Goal: Information Seeking & Learning: Learn about a topic

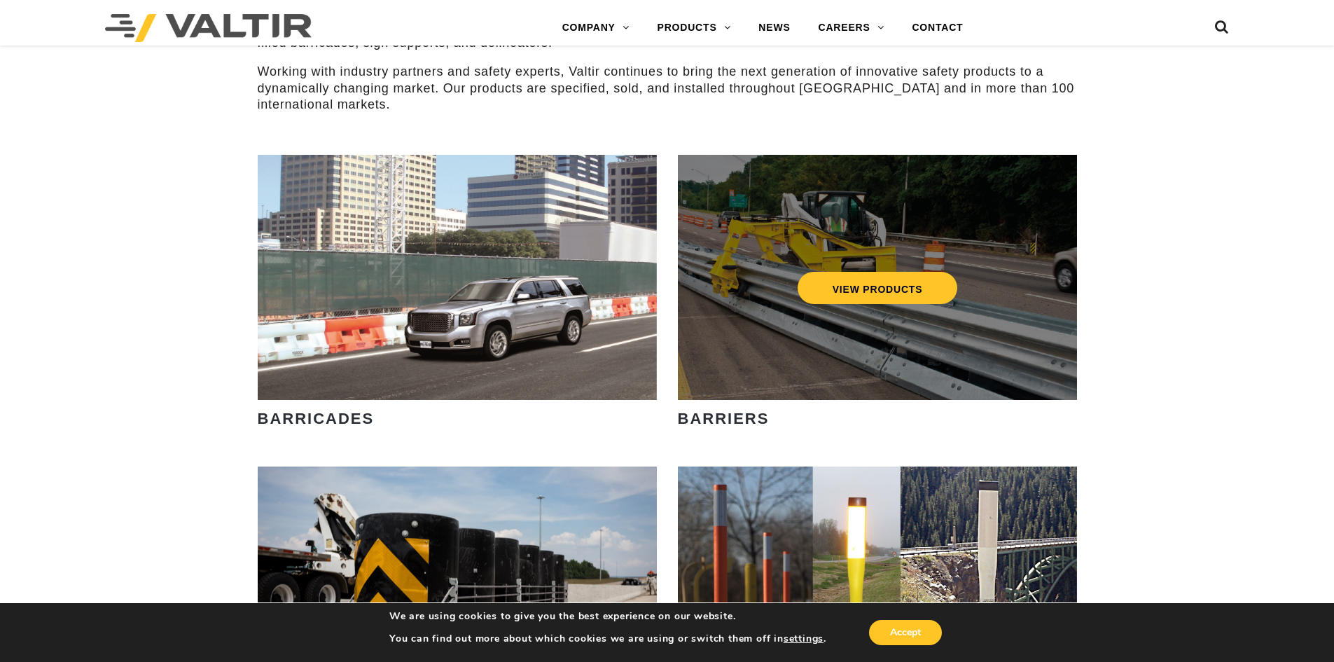
scroll to position [840, 0]
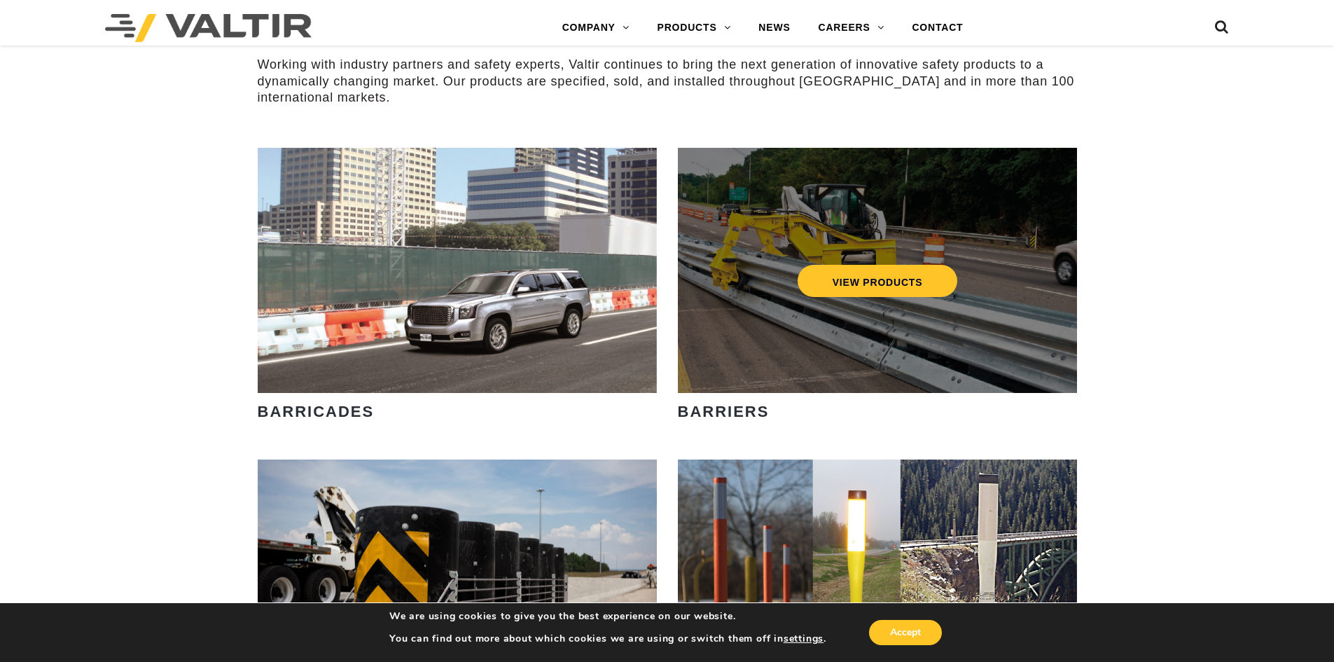
click at [971, 295] on div "VIEW PRODUCTS" at bounding box center [877, 281] width 343 height 46
click at [904, 295] on link "VIEW PRODUCTS" at bounding box center [877, 281] width 160 height 32
click at [885, 285] on link "VIEW PRODUCTS" at bounding box center [877, 281] width 160 height 32
click at [929, 263] on div "VIEW PRODUCTS" at bounding box center [877, 281] width 343 height 46
click at [913, 277] on link "VIEW PRODUCTS" at bounding box center [877, 281] width 160 height 32
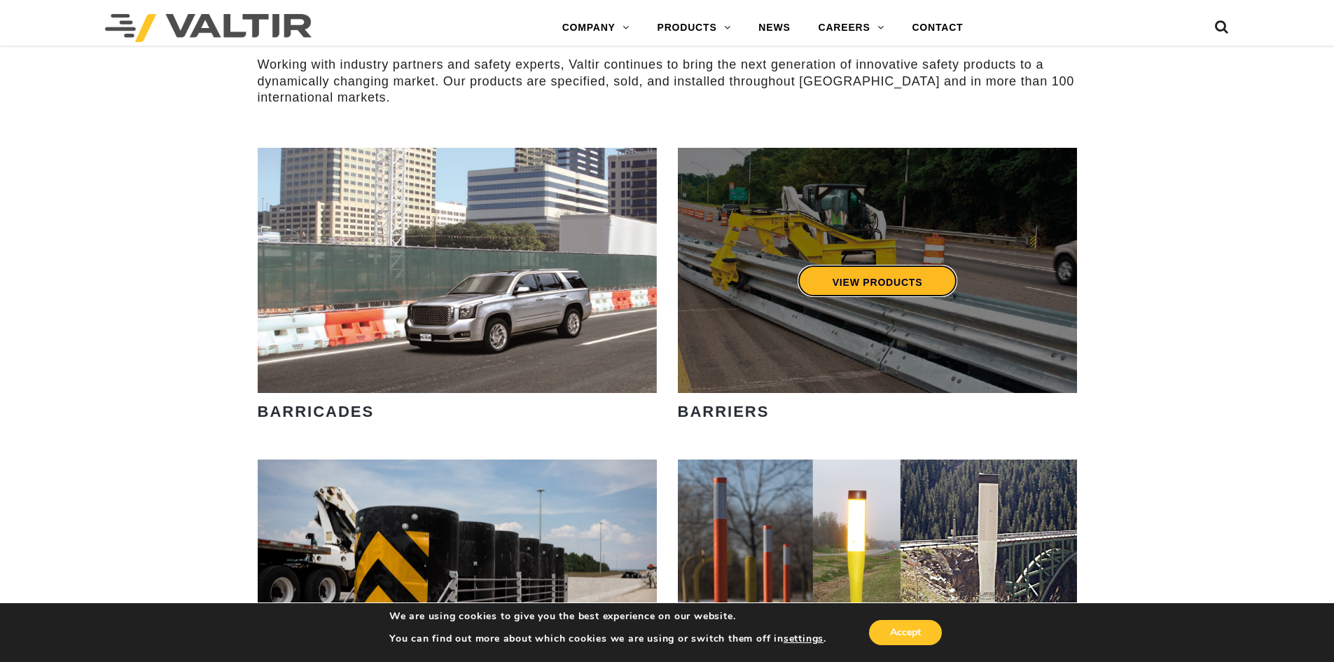
click at [889, 293] on link "VIEW PRODUCTS" at bounding box center [877, 281] width 160 height 32
click at [889, 291] on link "VIEW PRODUCTS" at bounding box center [877, 281] width 160 height 32
click at [894, 287] on link "VIEW PRODUCTS" at bounding box center [877, 281] width 160 height 32
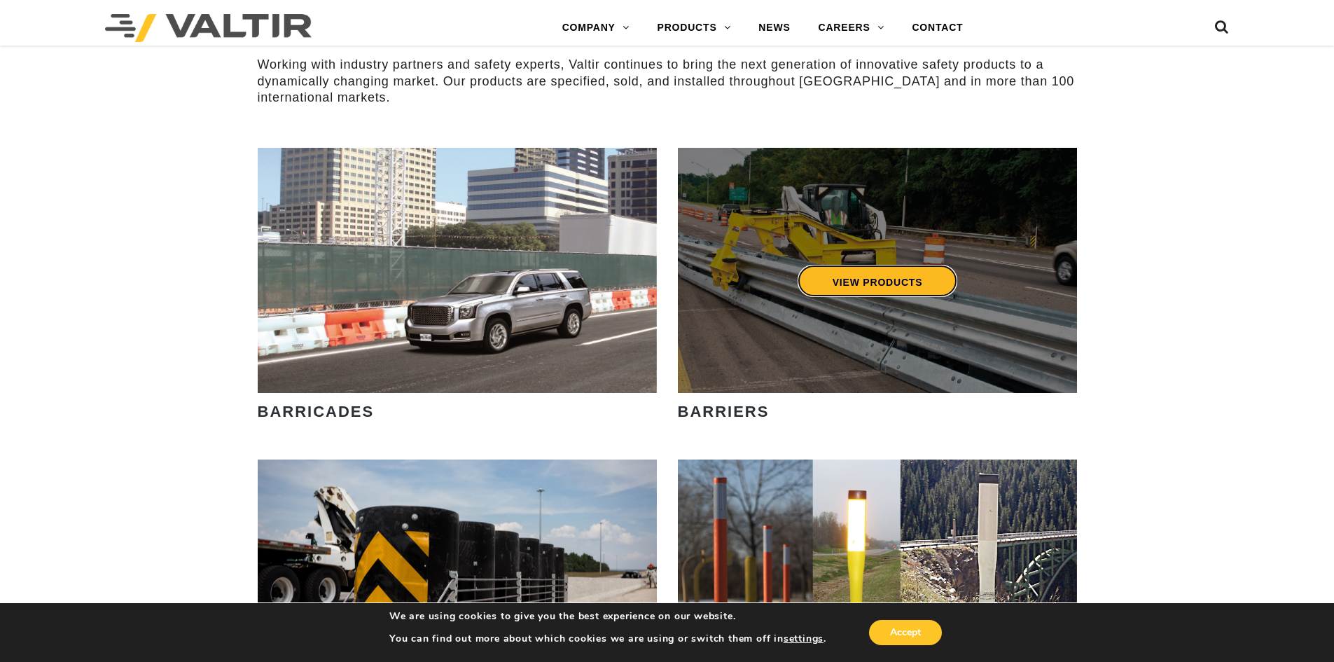
click at [894, 287] on link "VIEW PRODUCTS" at bounding box center [877, 281] width 160 height 32
click at [894, 286] on link "VIEW PRODUCTS" at bounding box center [877, 281] width 160 height 32
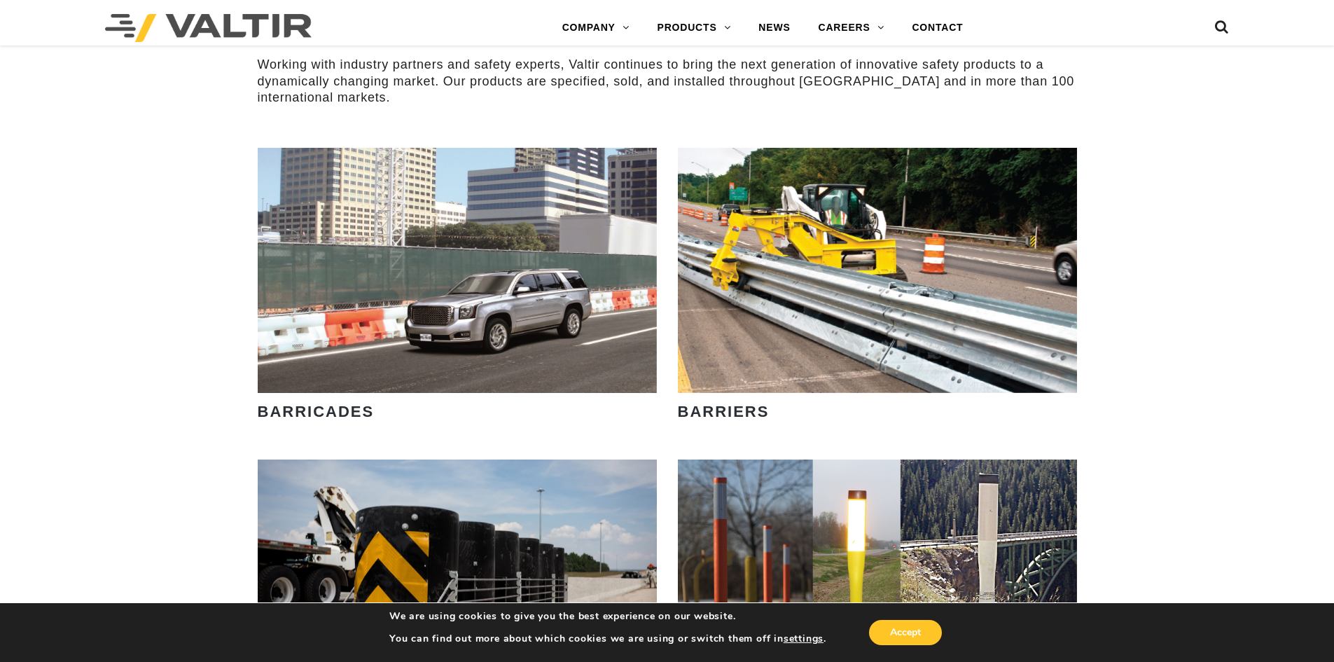
drag, startPoint x: 894, startPoint y: 282, endPoint x: 1146, endPoint y: 275, distance: 251.5
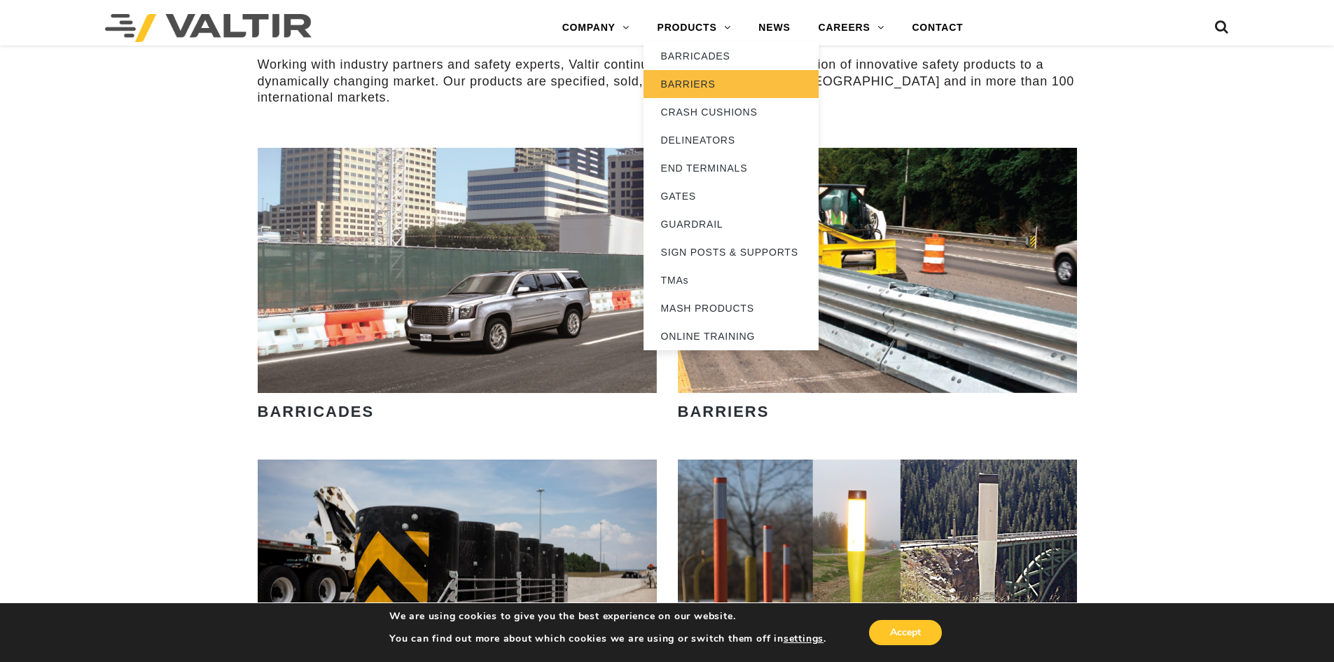
click at [714, 74] on link "BARRIERS" at bounding box center [731, 84] width 175 height 28
click at [693, 83] on link "BARRIERS" at bounding box center [731, 84] width 175 height 28
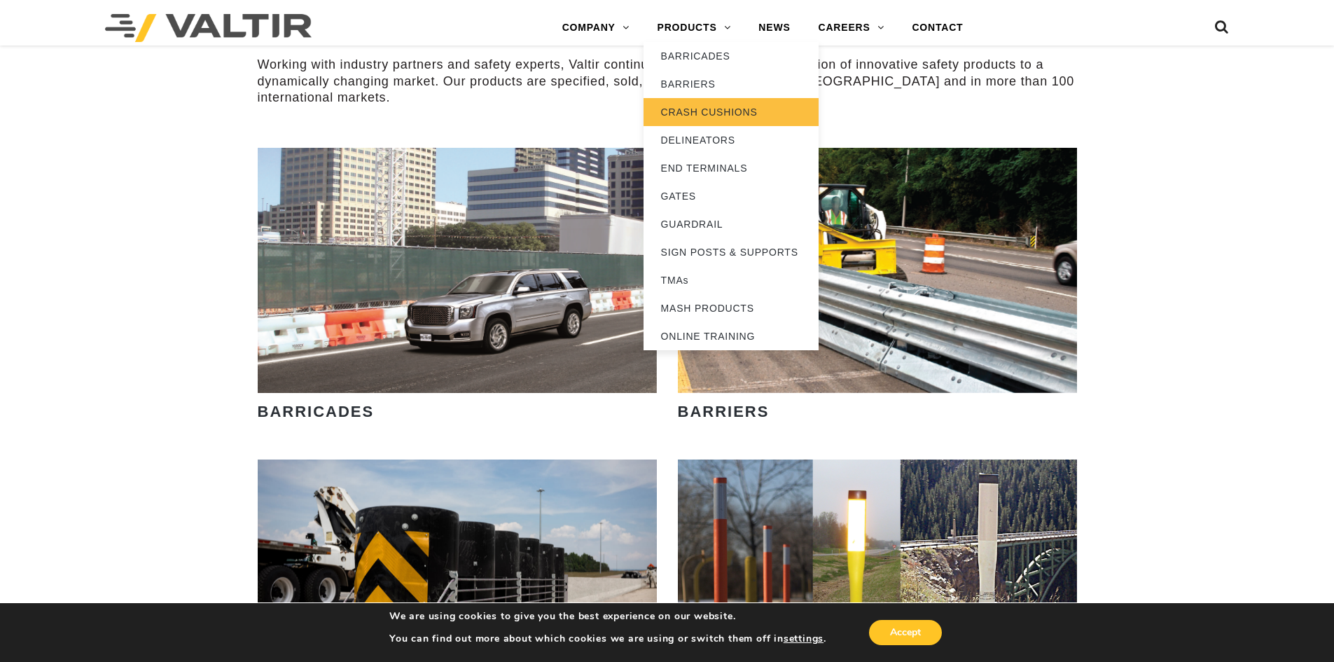
click at [688, 112] on link "CRASH CUSHIONS" at bounding box center [731, 112] width 175 height 28
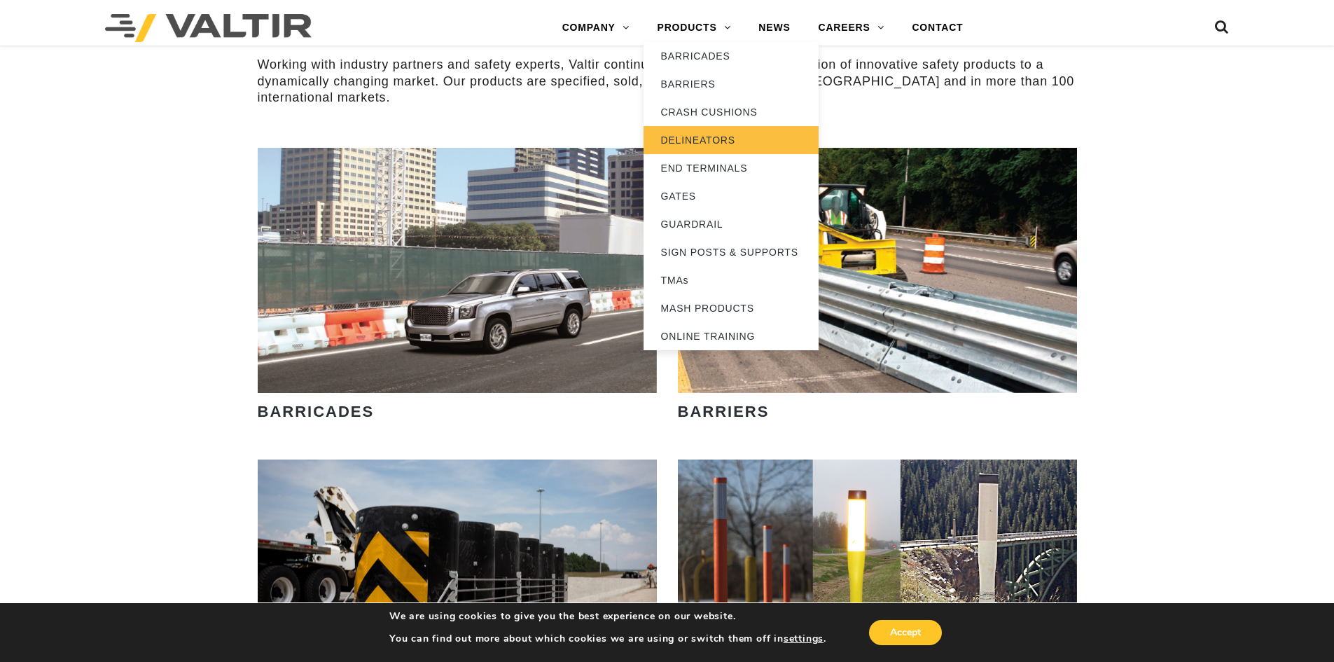
click at [694, 145] on link "DELINEATORS" at bounding box center [731, 140] width 175 height 28
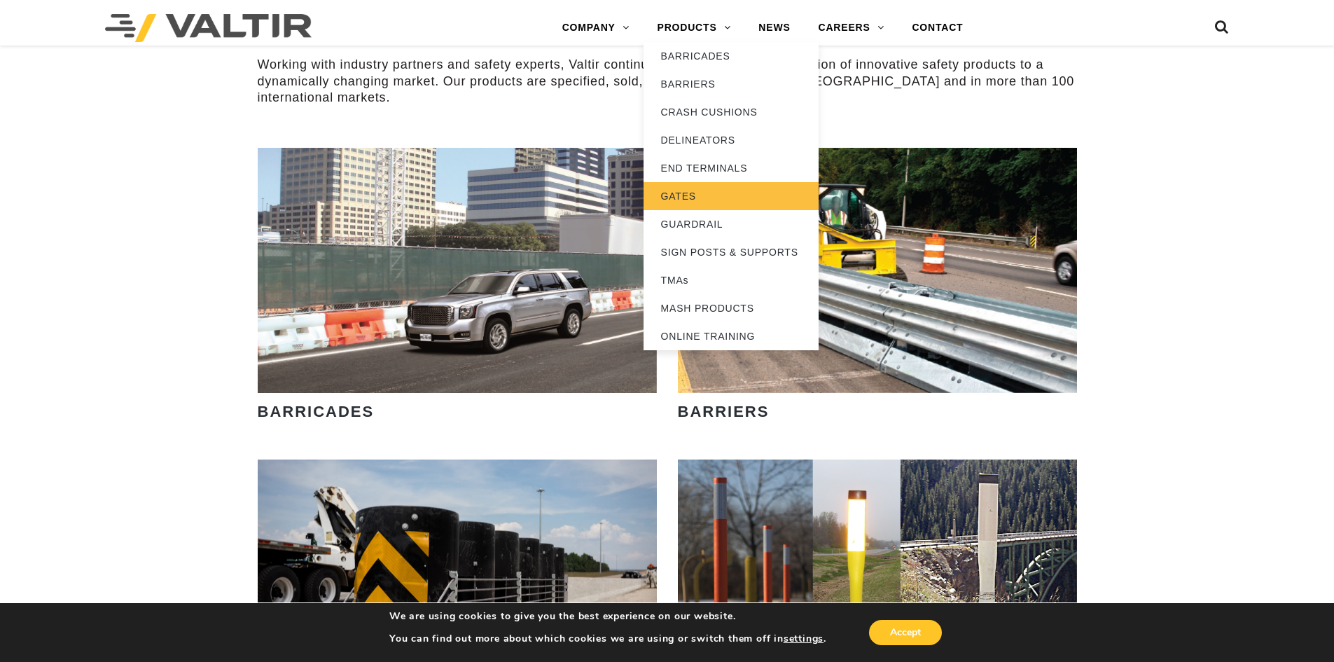
click at [709, 182] on link "GATES" at bounding box center [731, 196] width 175 height 28
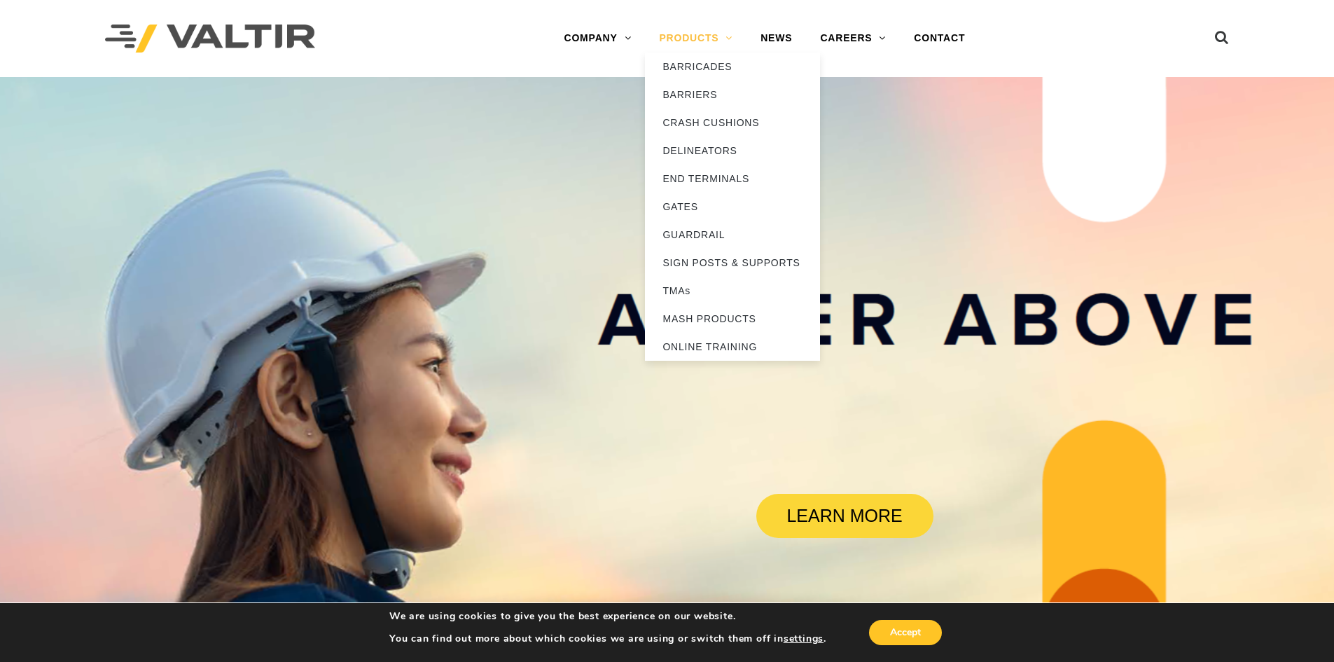
click at [696, 46] on link "PRODUCTS" at bounding box center [696, 39] width 102 height 28
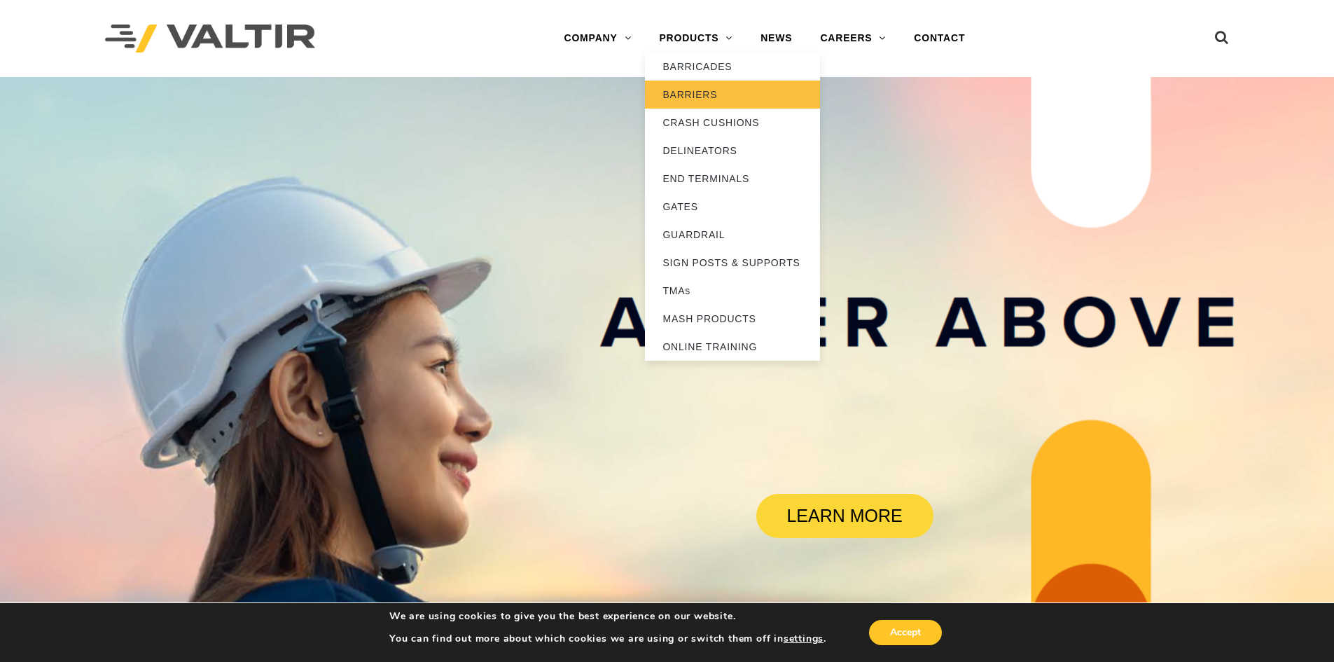
click at [686, 103] on link "BARRIERS" at bounding box center [732, 95] width 175 height 28
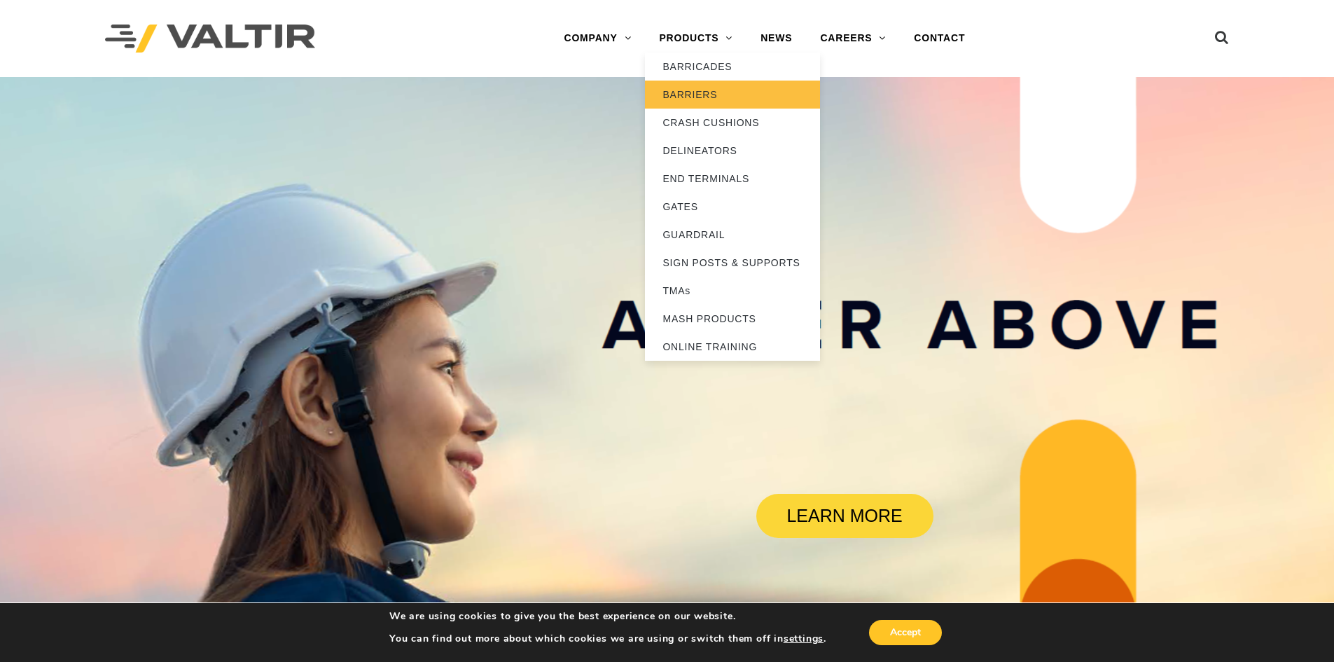
click at [685, 99] on link "BARRIERS" at bounding box center [732, 95] width 175 height 28
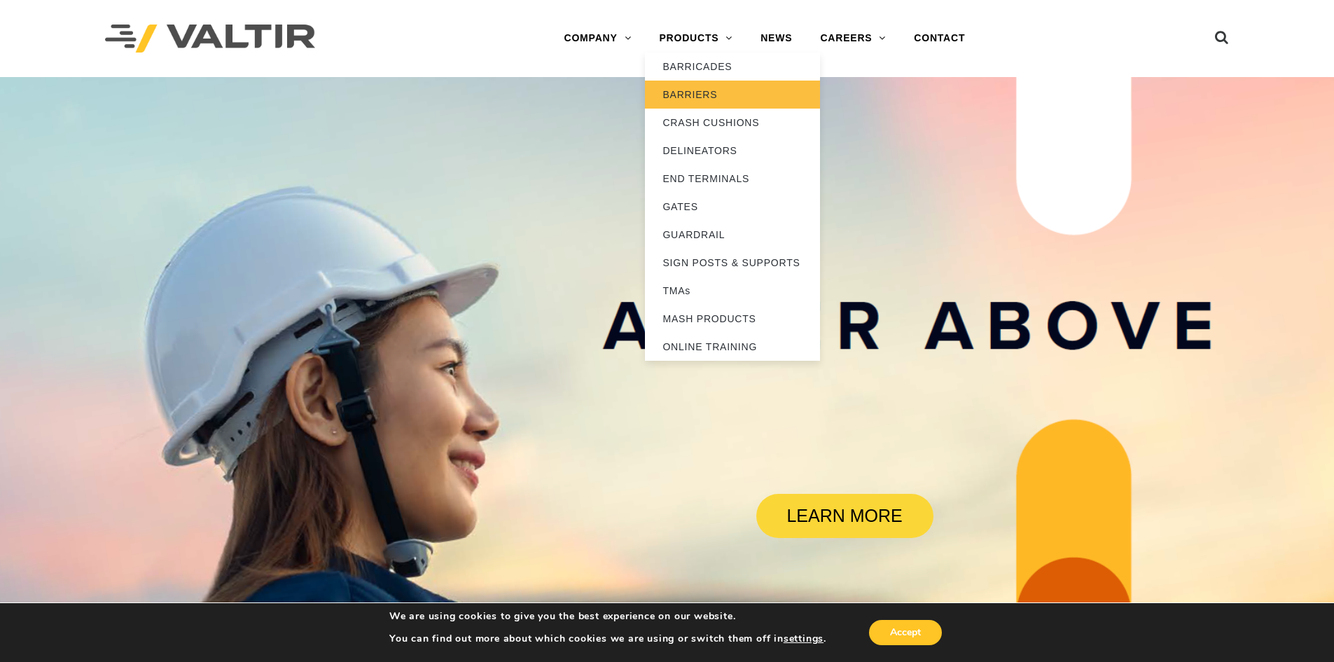
click at [685, 99] on link "BARRIERS" at bounding box center [732, 95] width 175 height 28
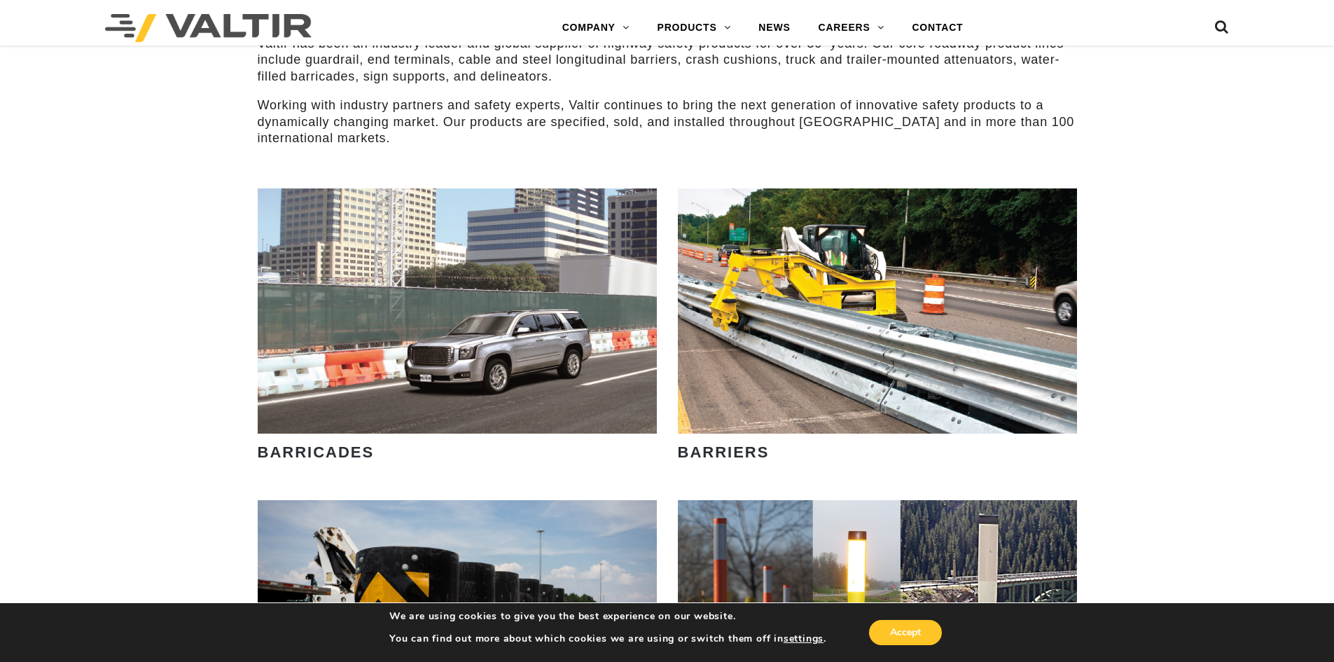
scroll to position [1121, 0]
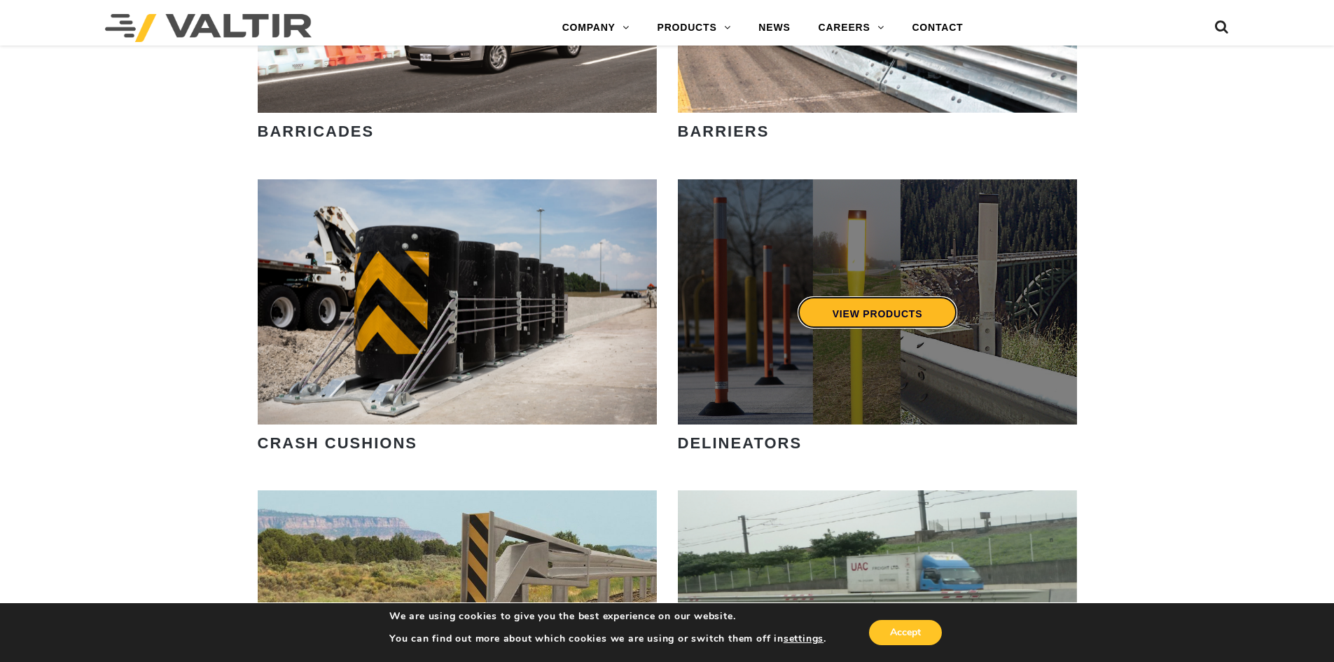
click at [920, 324] on link "VIEW PRODUCTS" at bounding box center [877, 312] width 160 height 32
click at [895, 312] on link "VIEW PRODUCTS" at bounding box center [877, 312] width 160 height 32
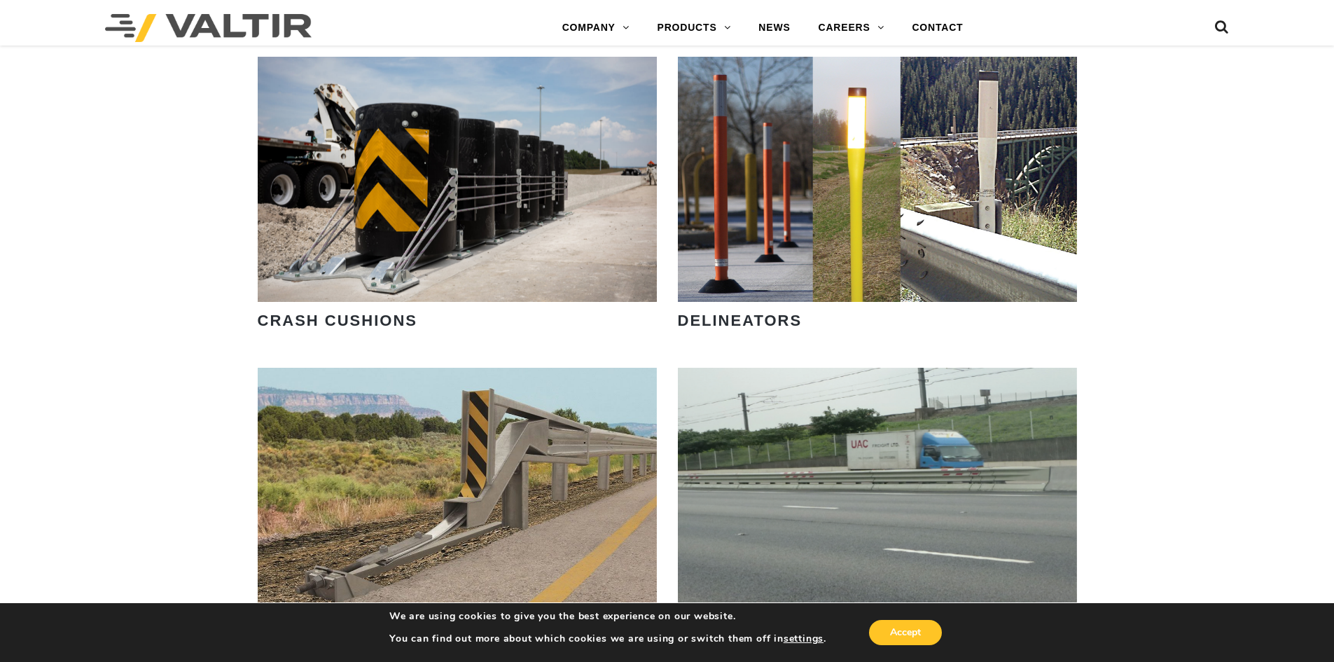
scroll to position [1261, 0]
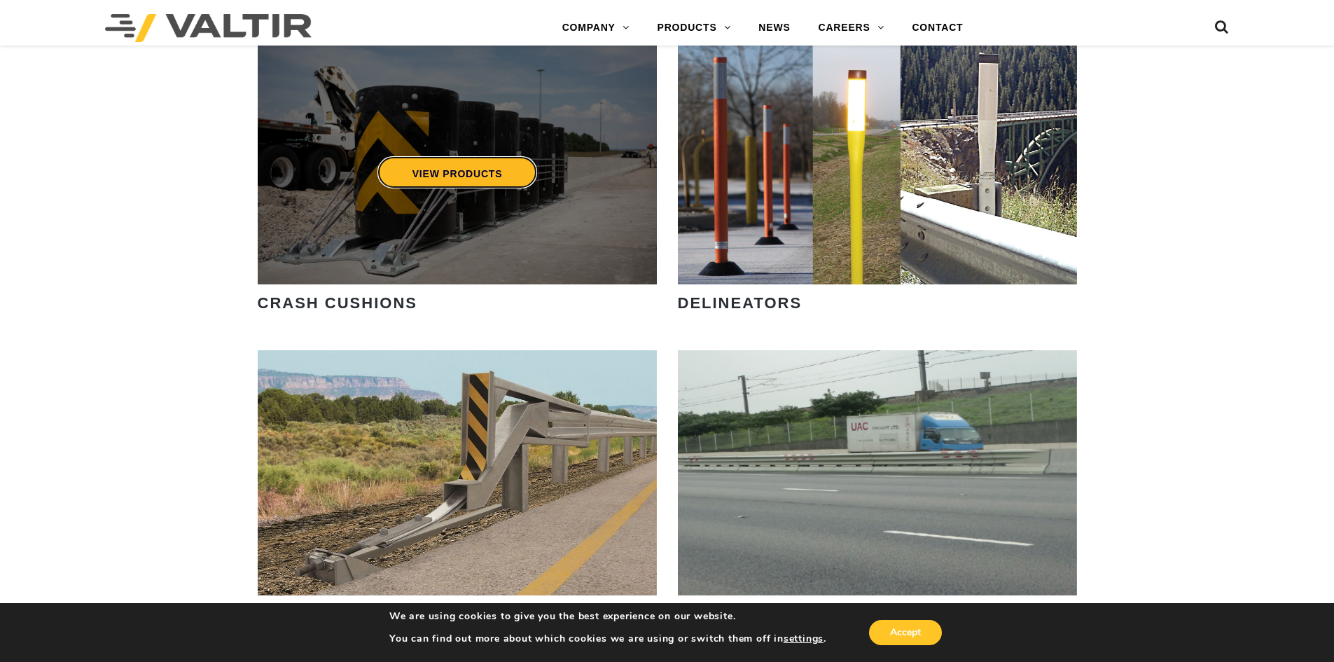
click at [452, 167] on link "VIEW PRODUCTS" at bounding box center [457, 172] width 160 height 32
click at [385, 123] on div "VIEW PRODUCTS" at bounding box center [457, 161] width 399 height 245
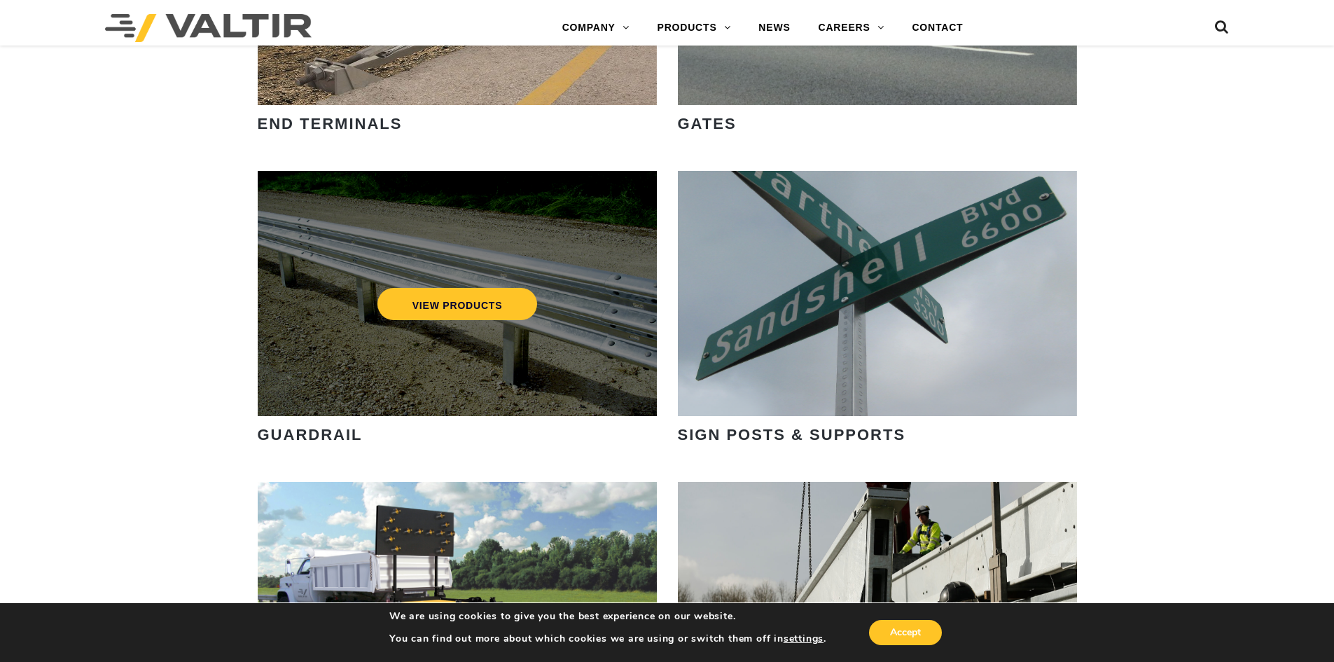
scroll to position [1471, 0]
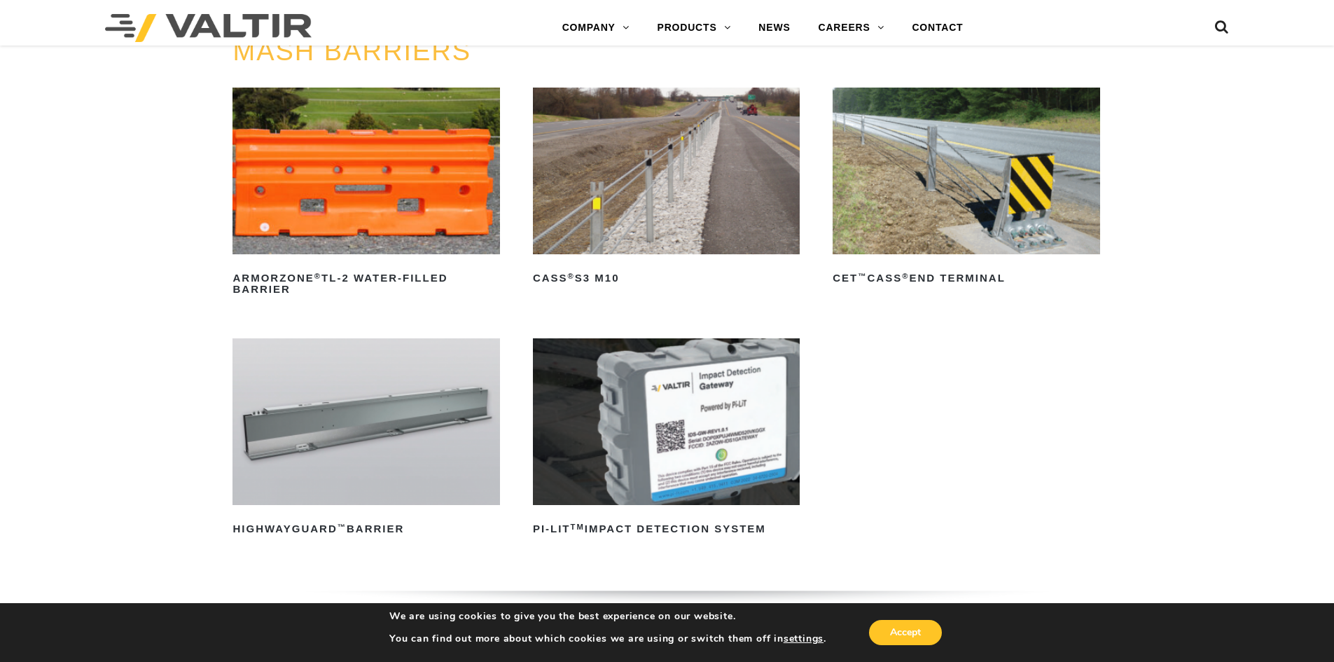
scroll to position [140, 0]
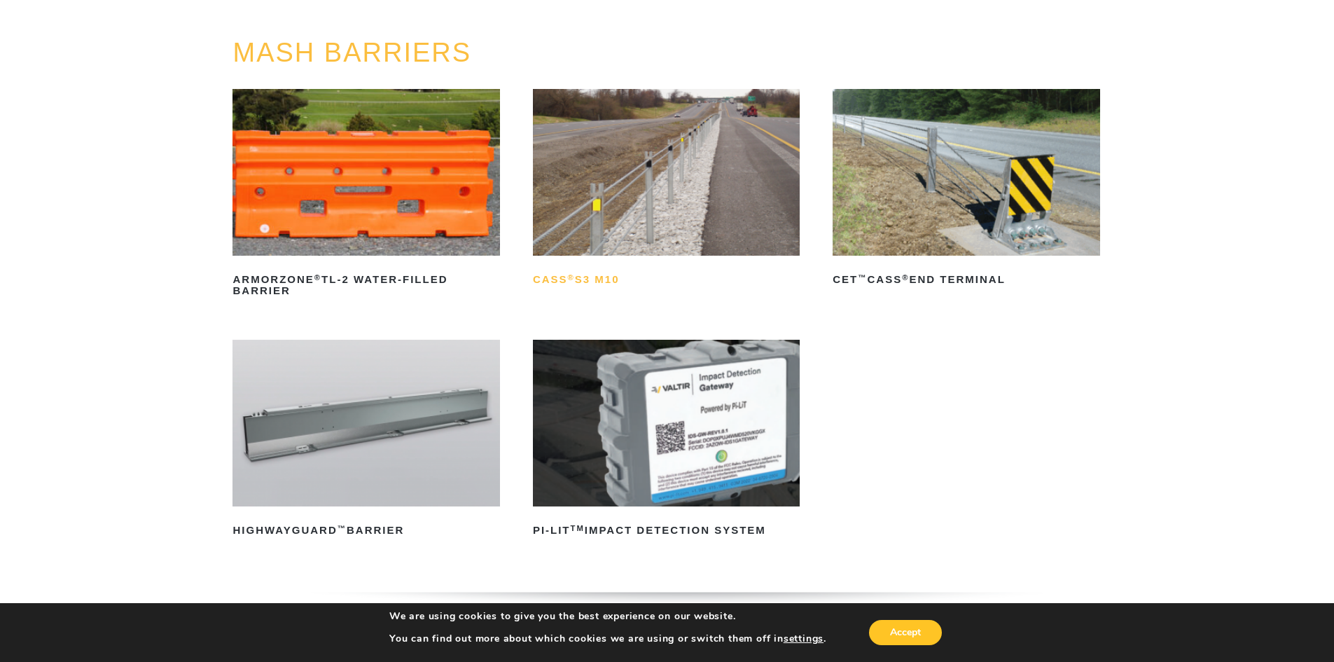
click at [609, 276] on h2 "CASS ® S3 M10" at bounding box center [666, 279] width 267 height 22
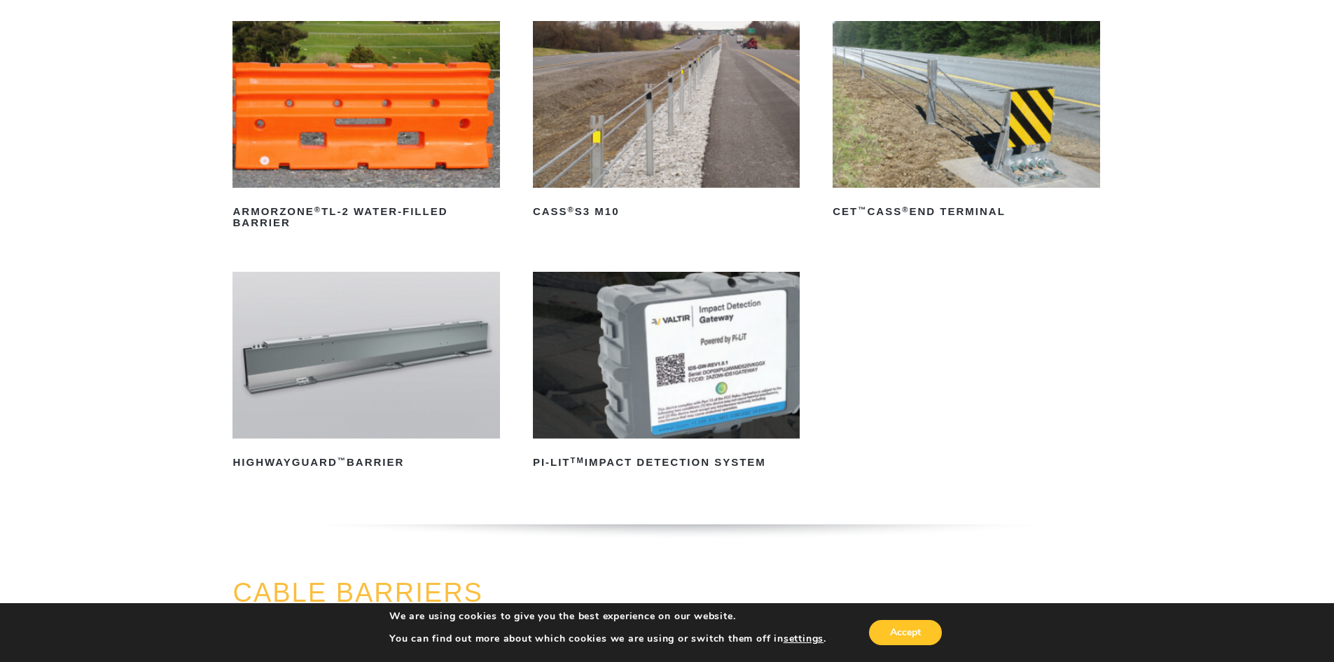
scroll to position [210, 0]
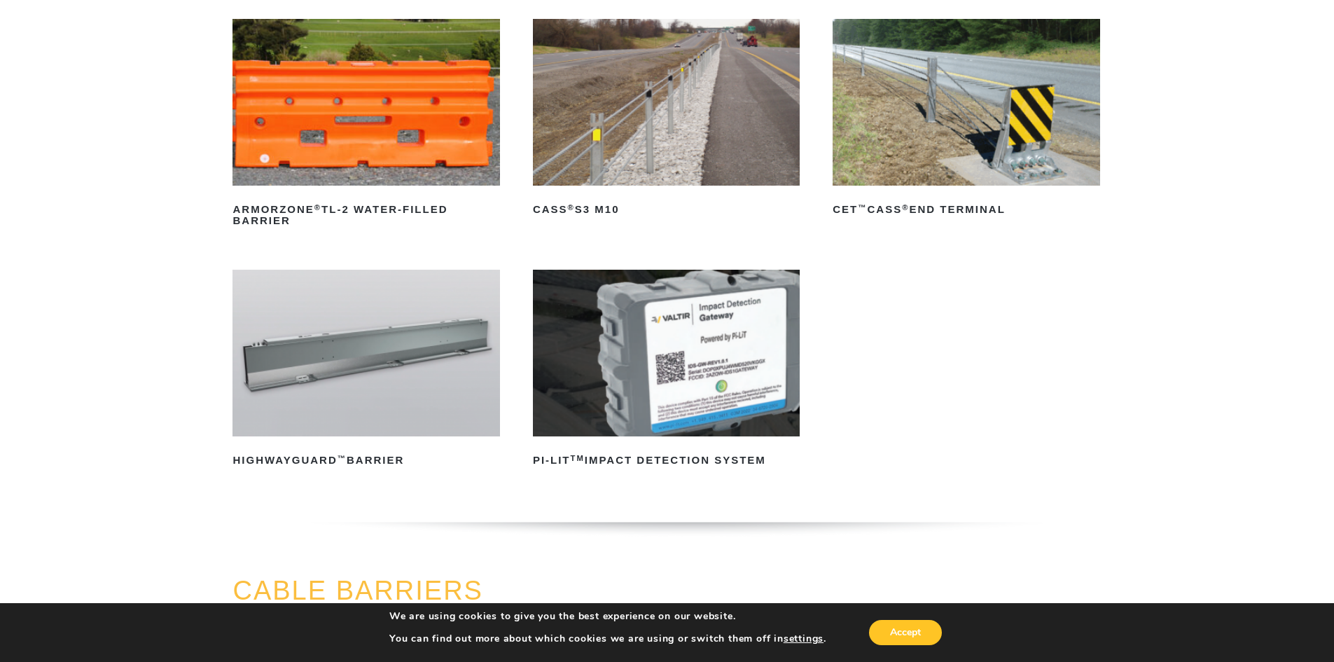
click at [983, 151] on img at bounding box center [966, 102] width 267 height 167
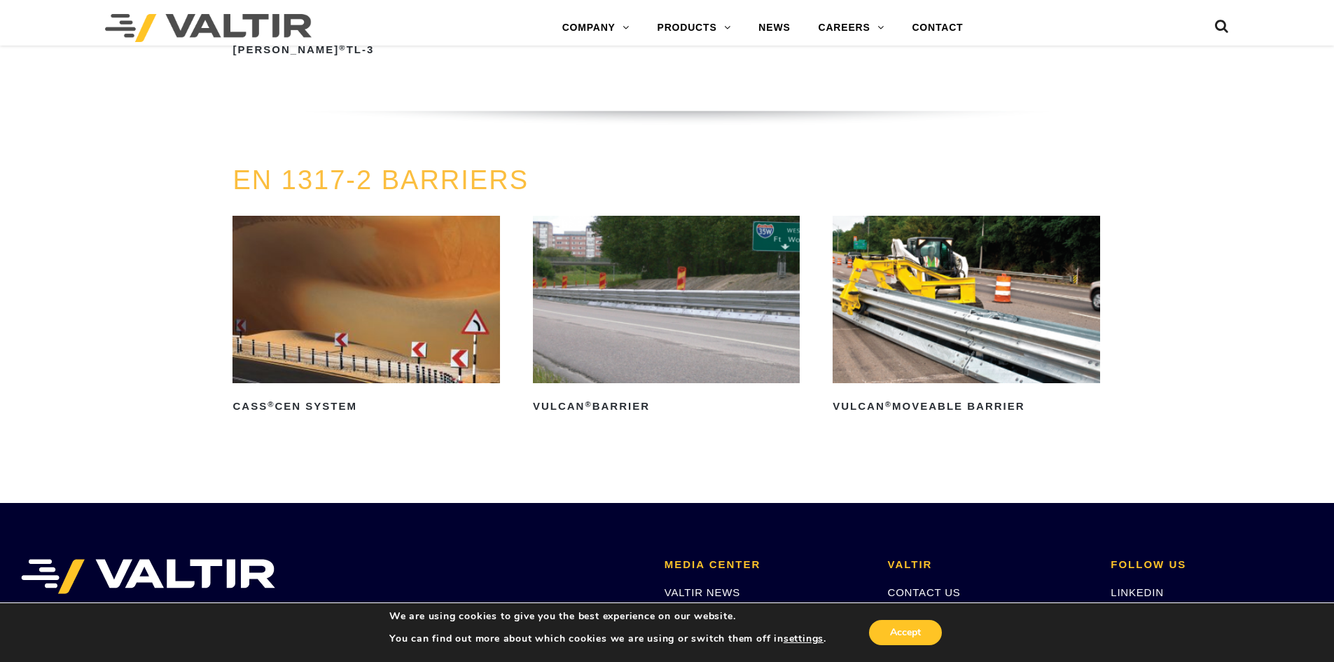
scroll to position [2661, 0]
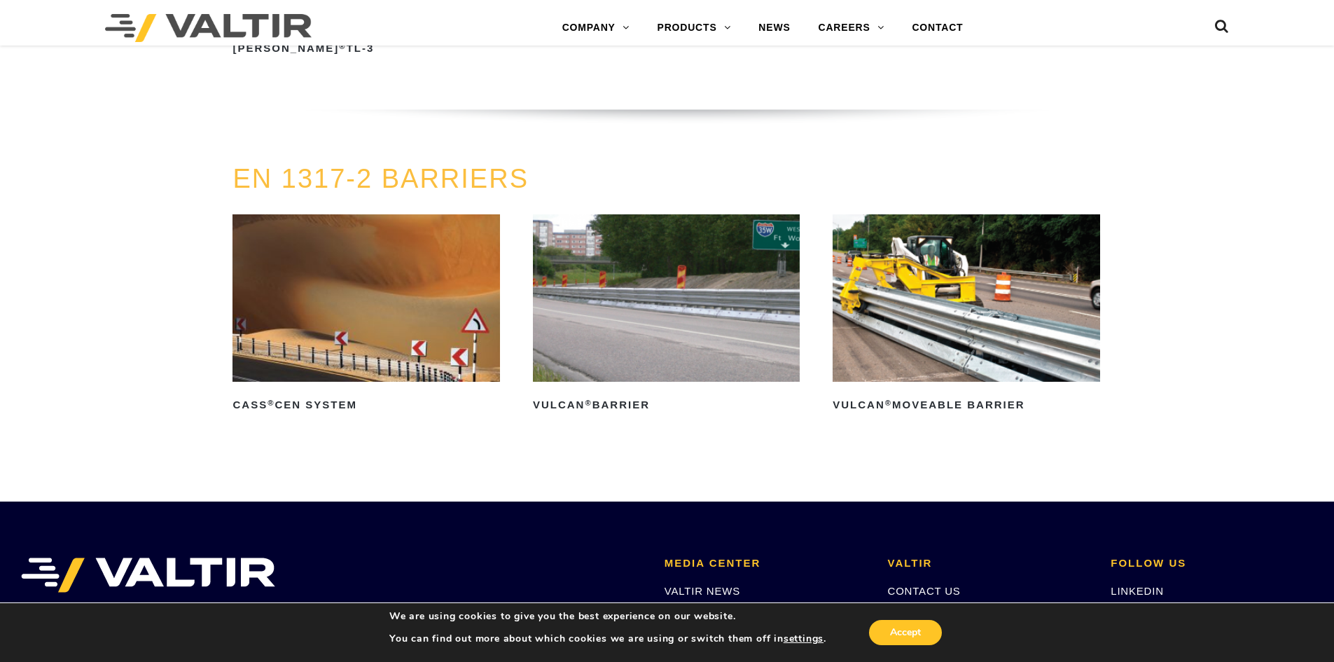
click at [371, 279] on img at bounding box center [366, 297] width 267 height 167
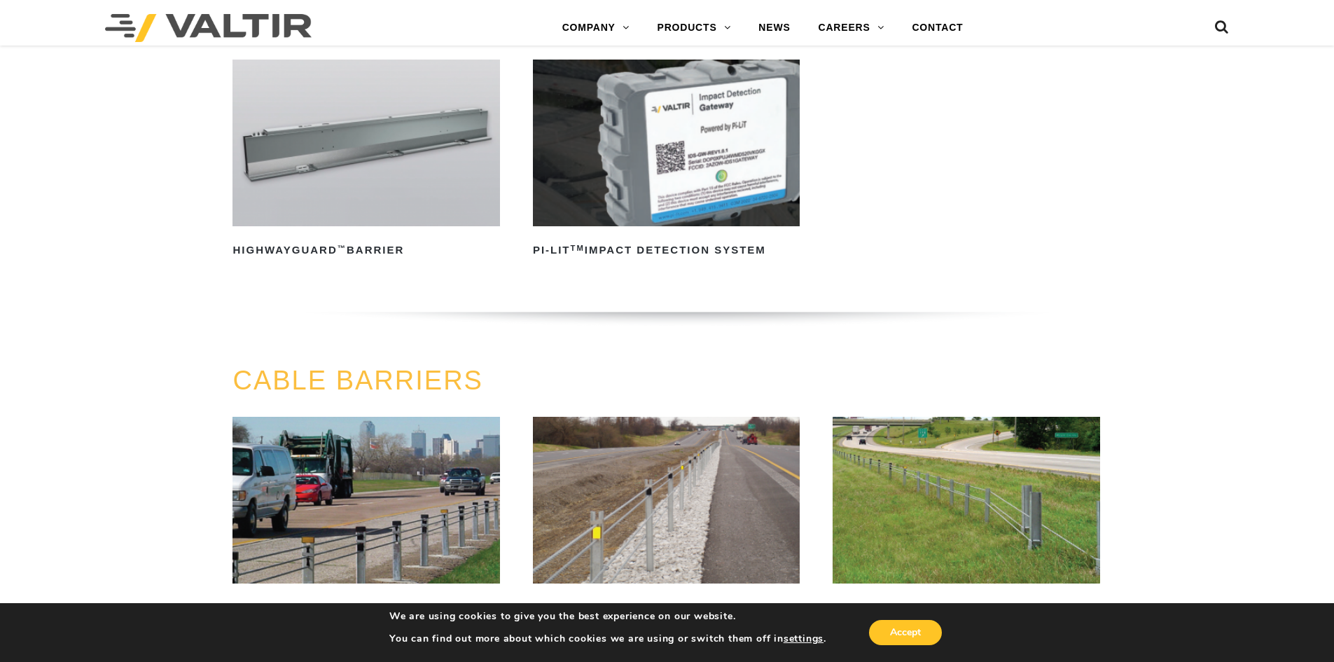
scroll to position [0, 0]
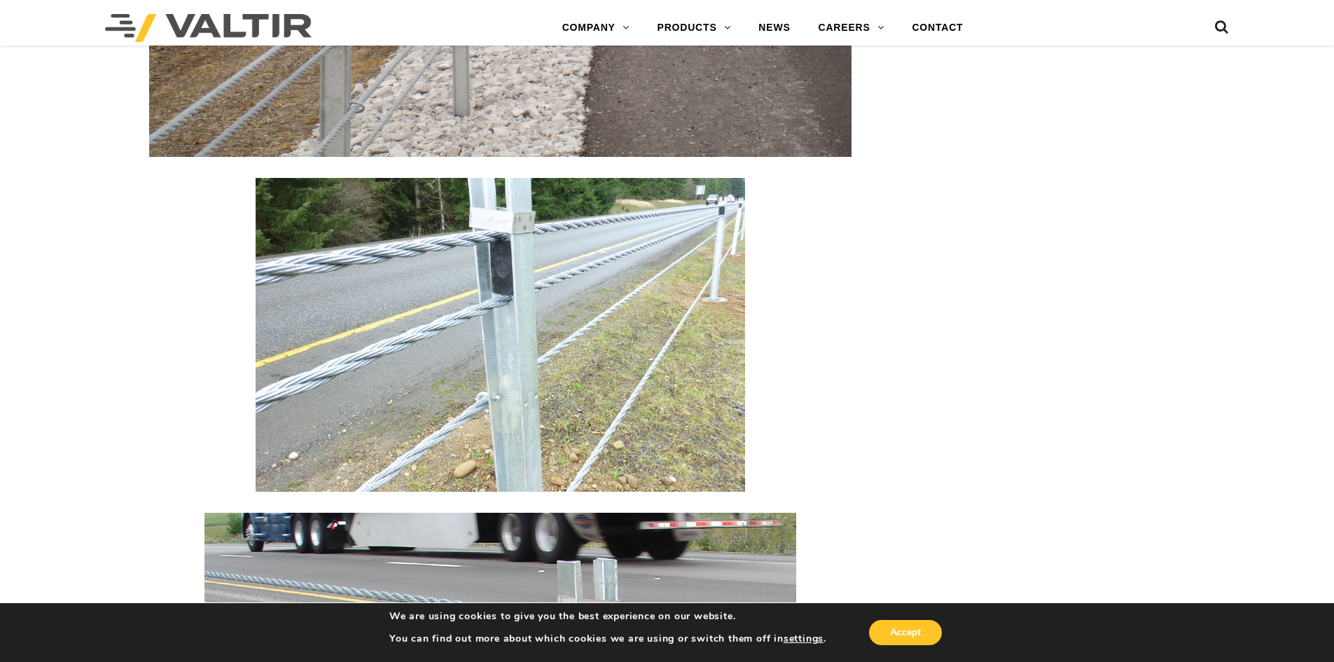
scroll to position [1725, 0]
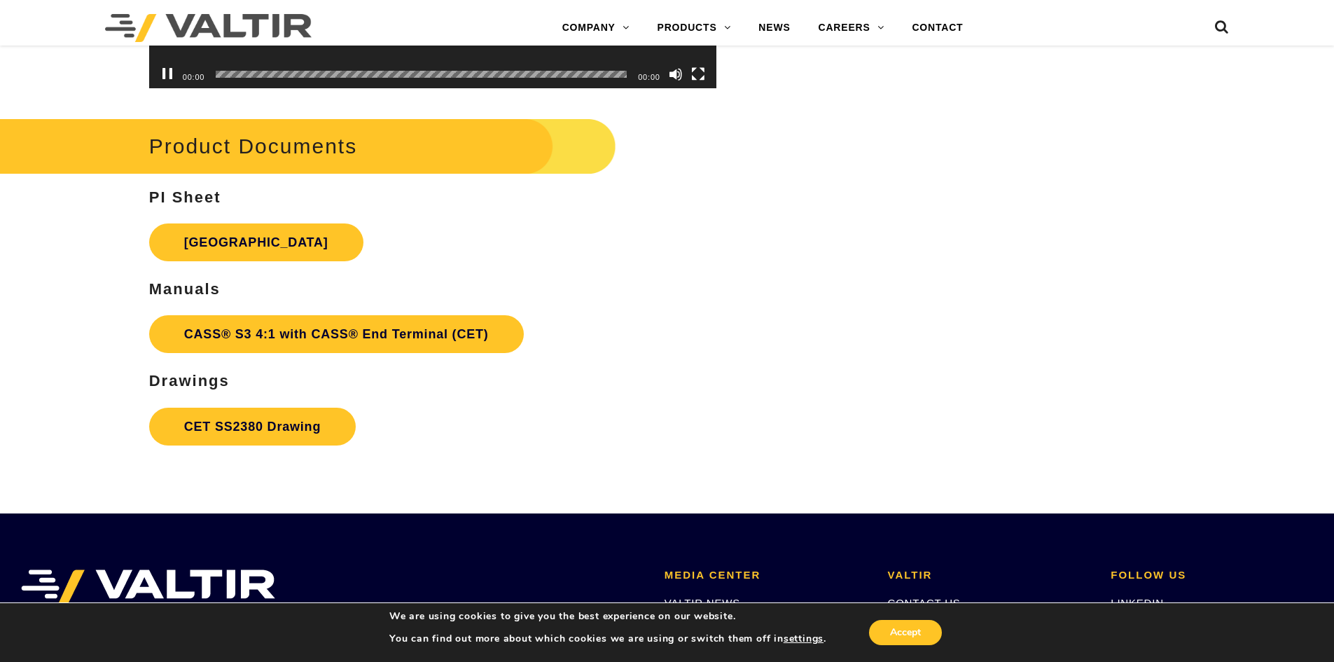
scroll to position [4553, 0]
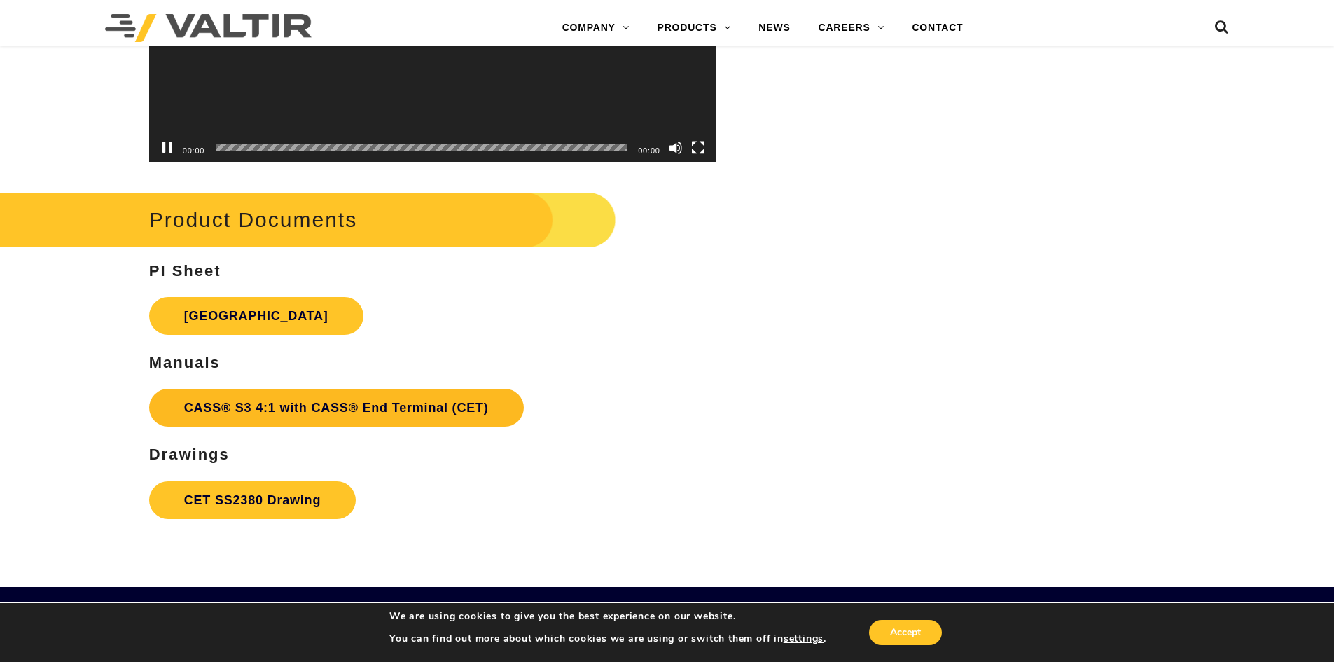
click at [399, 401] on link "CASS® S3 4:1 with CASS® End Terminal (CET)" at bounding box center [336, 408] width 375 height 38
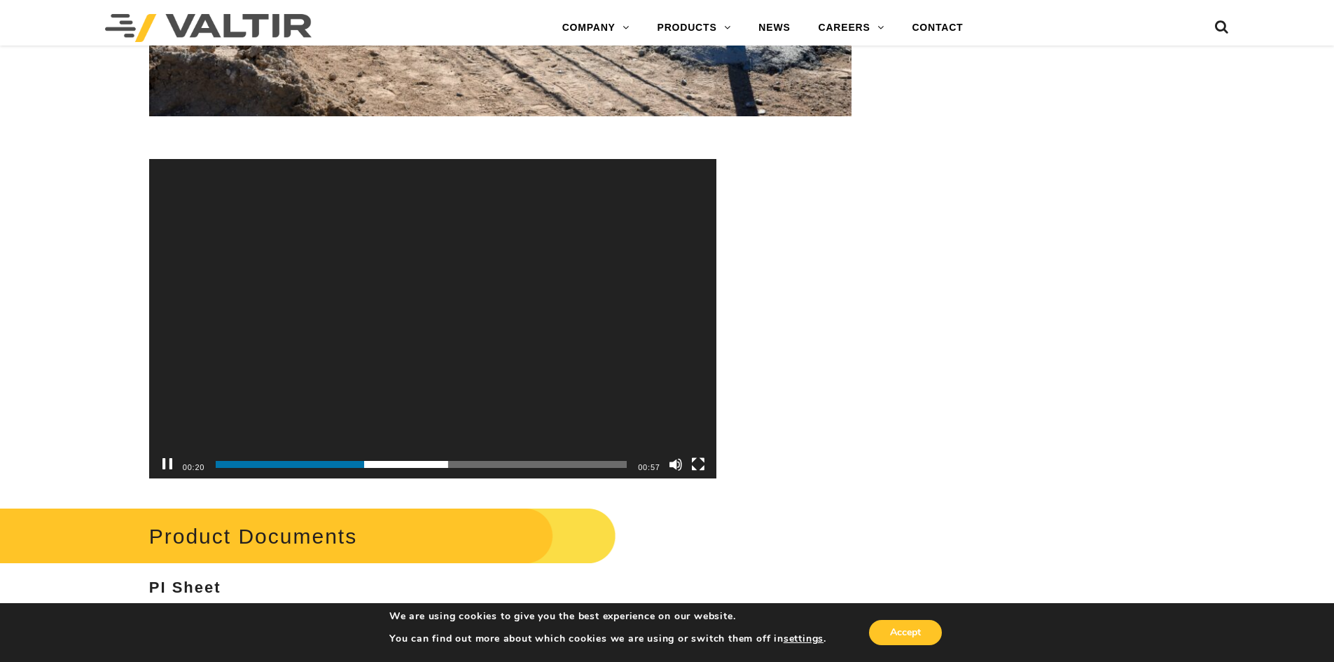
scroll to position [4202, 0]
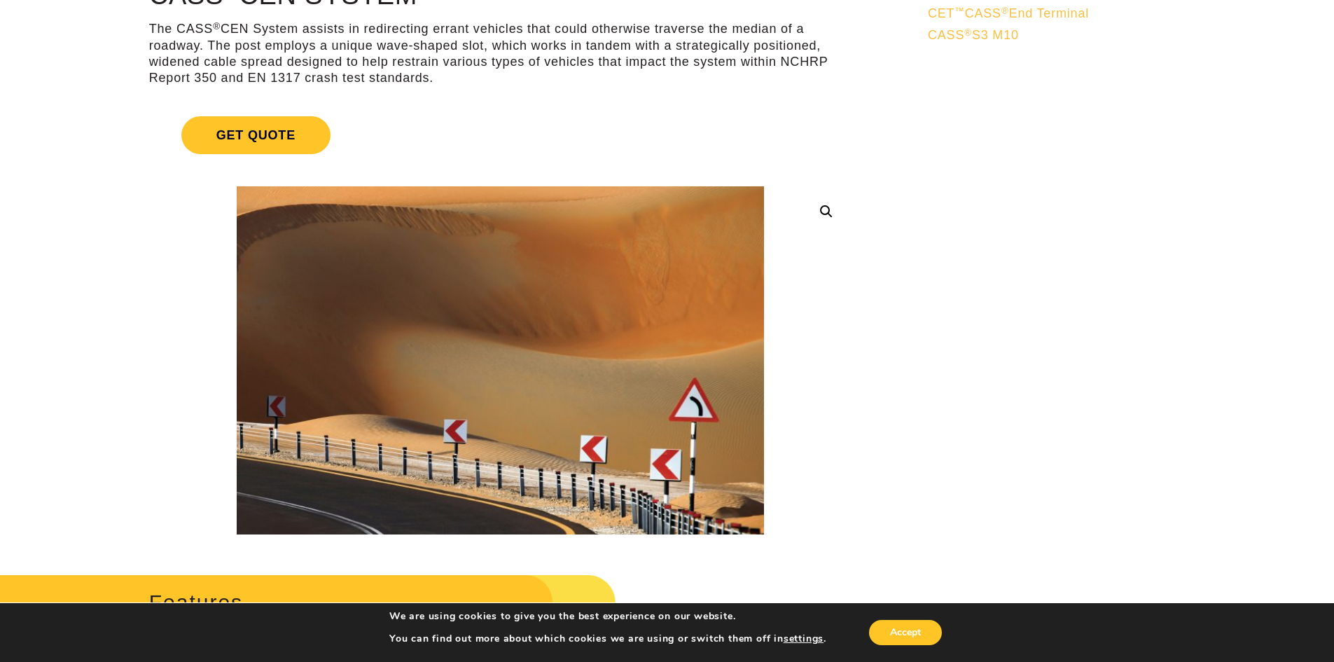
scroll to position [140, 0]
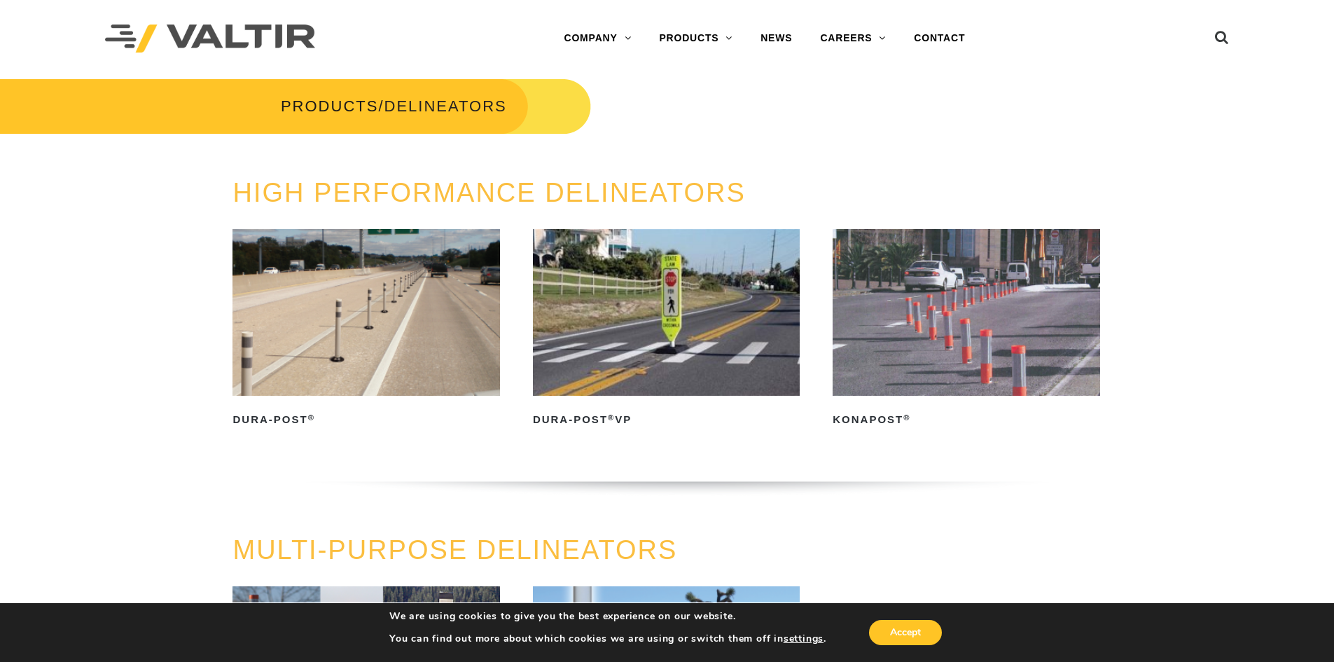
click at [929, 327] on img at bounding box center [966, 312] width 267 height 167
click at [385, 297] on img at bounding box center [366, 312] width 267 height 167
click at [279, 414] on h2 "Dura-Post ®" at bounding box center [366, 419] width 267 height 22
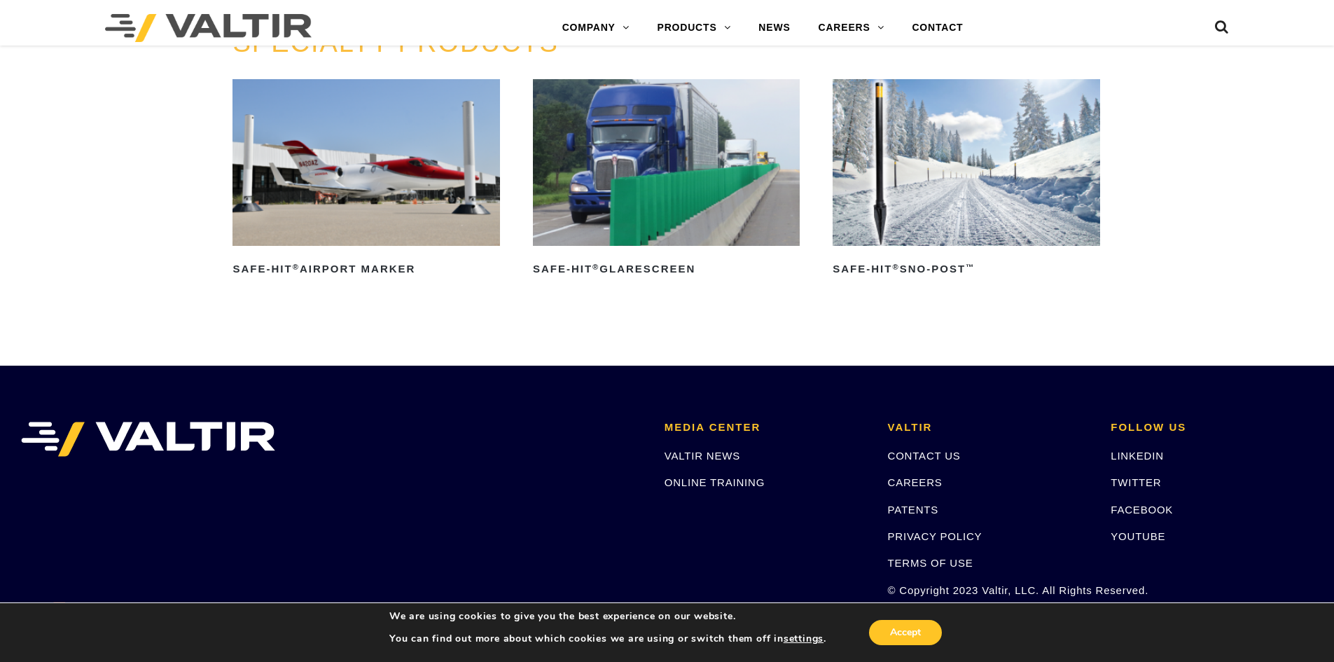
scroll to position [1018, 0]
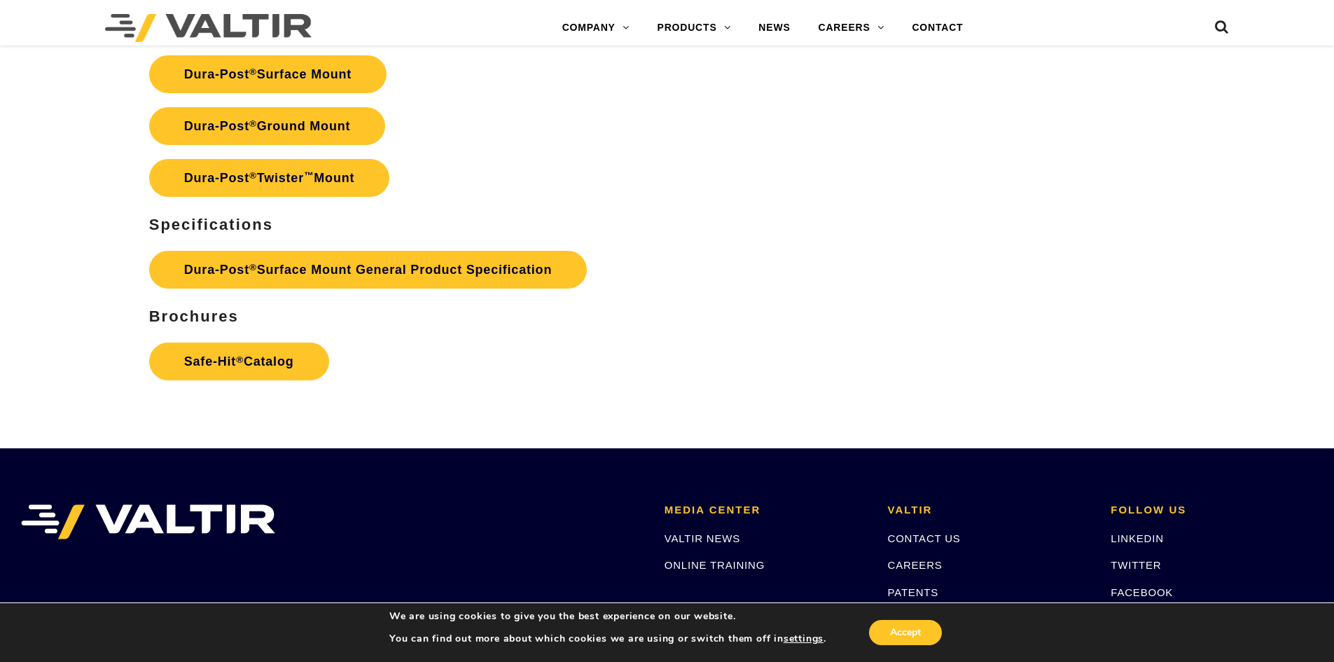
scroll to position [4364, 0]
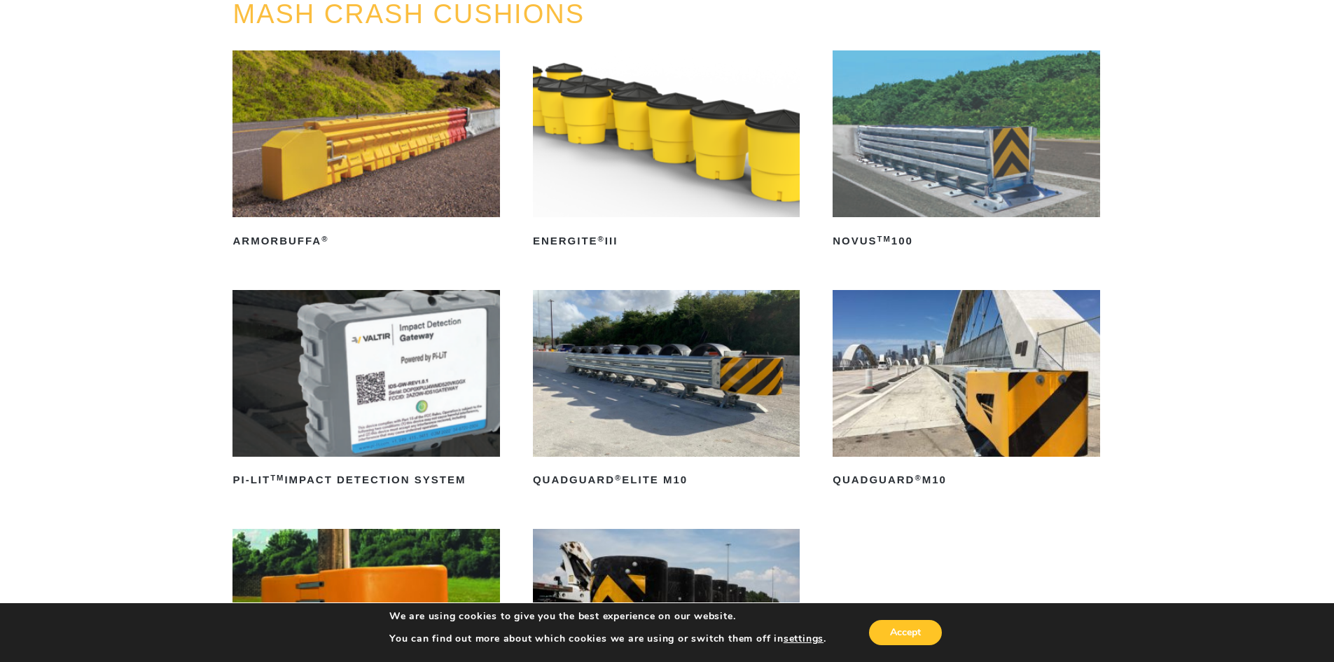
scroll to position [70, 0]
